Goal: Navigation & Orientation: Find specific page/section

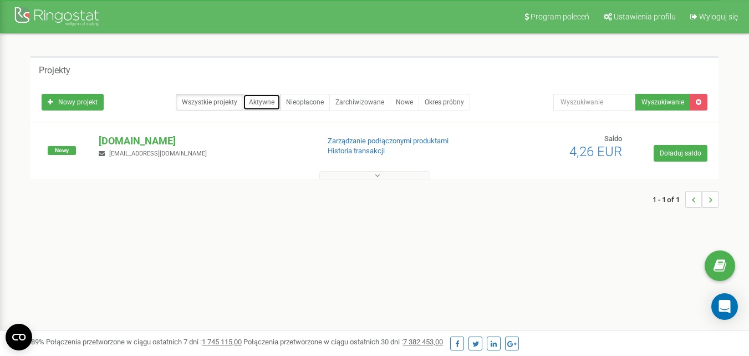
click at [269, 103] on link "Aktywne" at bounding box center [262, 102] width 38 height 17
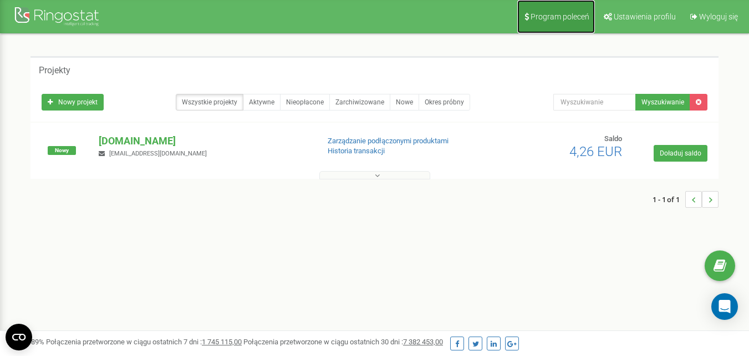
click at [581, 12] on span "Program poleceń" at bounding box center [560, 16] width 59 height 9
